Goal: Information Seeking & Learning: Learn about a topic

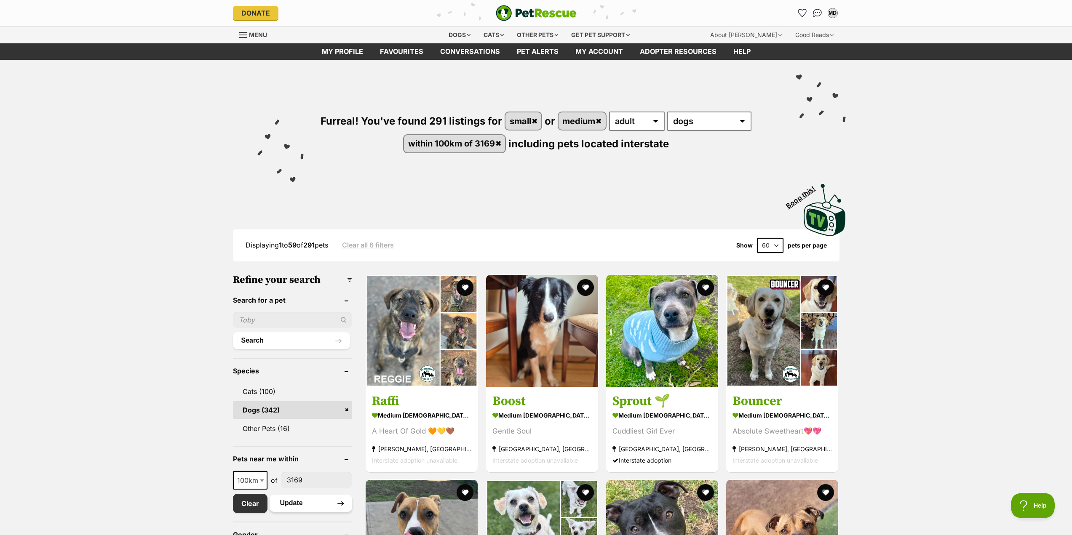
click at [300, 505] on button "Update" at bounding box center [311, 503] width 83 height 17
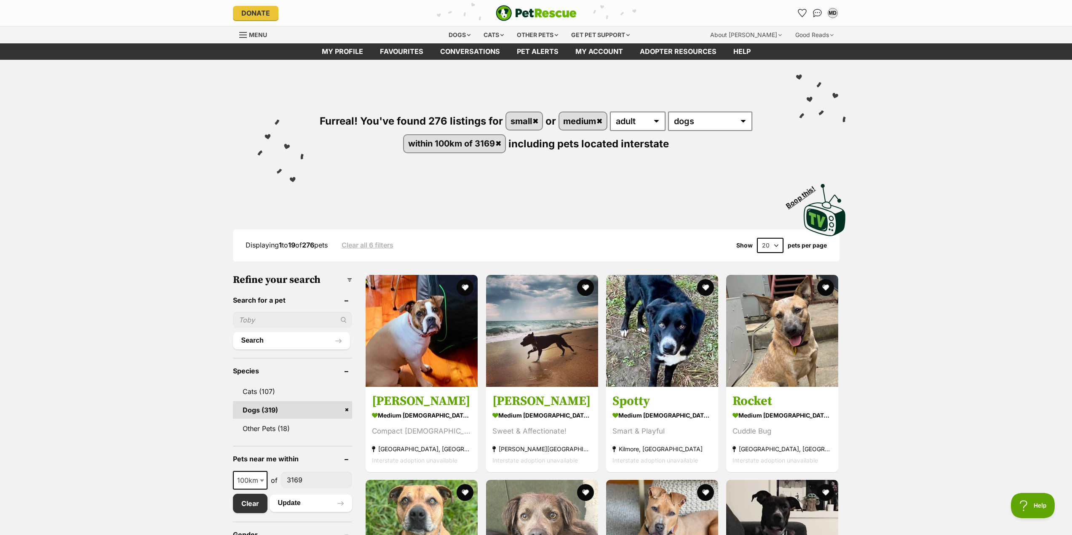
click at [776, 247] on select "20 40 60" at bounding box center [770, 245] width 27 height 15
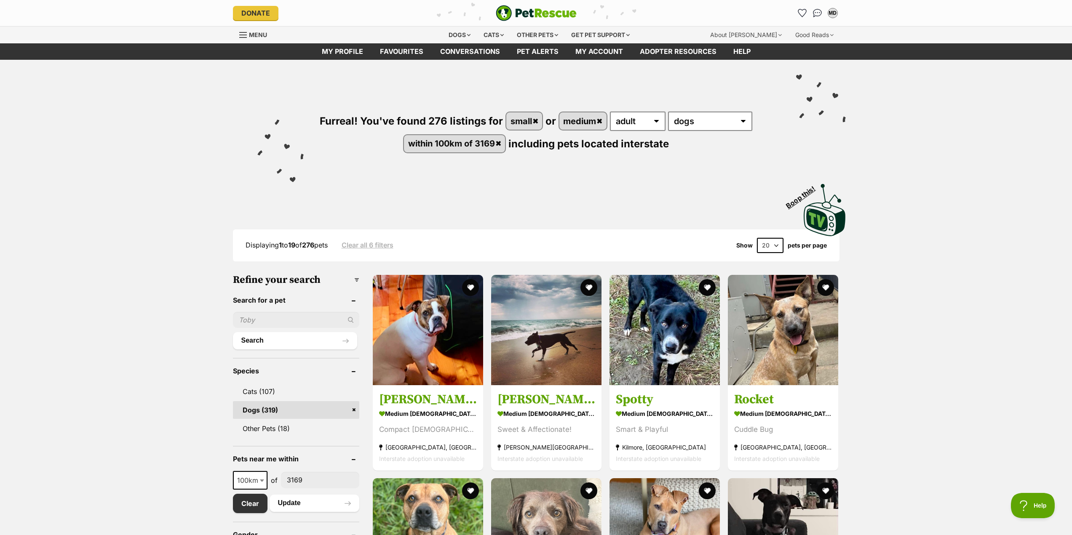
select select "60"
click at [757, 238] on select "20 40 60" at bounding box center [770, 245] width 27 height 15
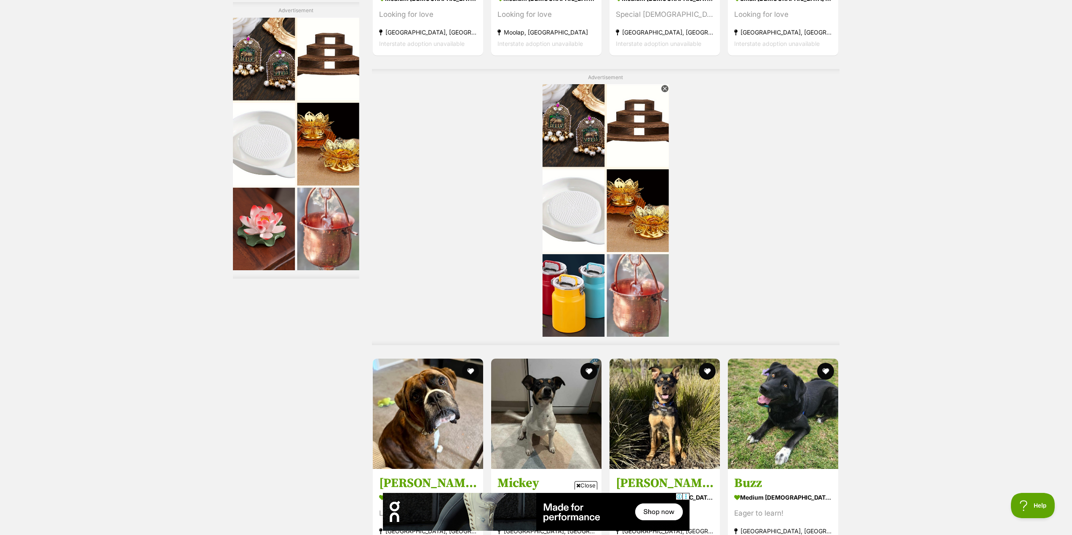
scroll to position [2106, 0]
